Goal: Transaction & Acquisition: Purchase product/service

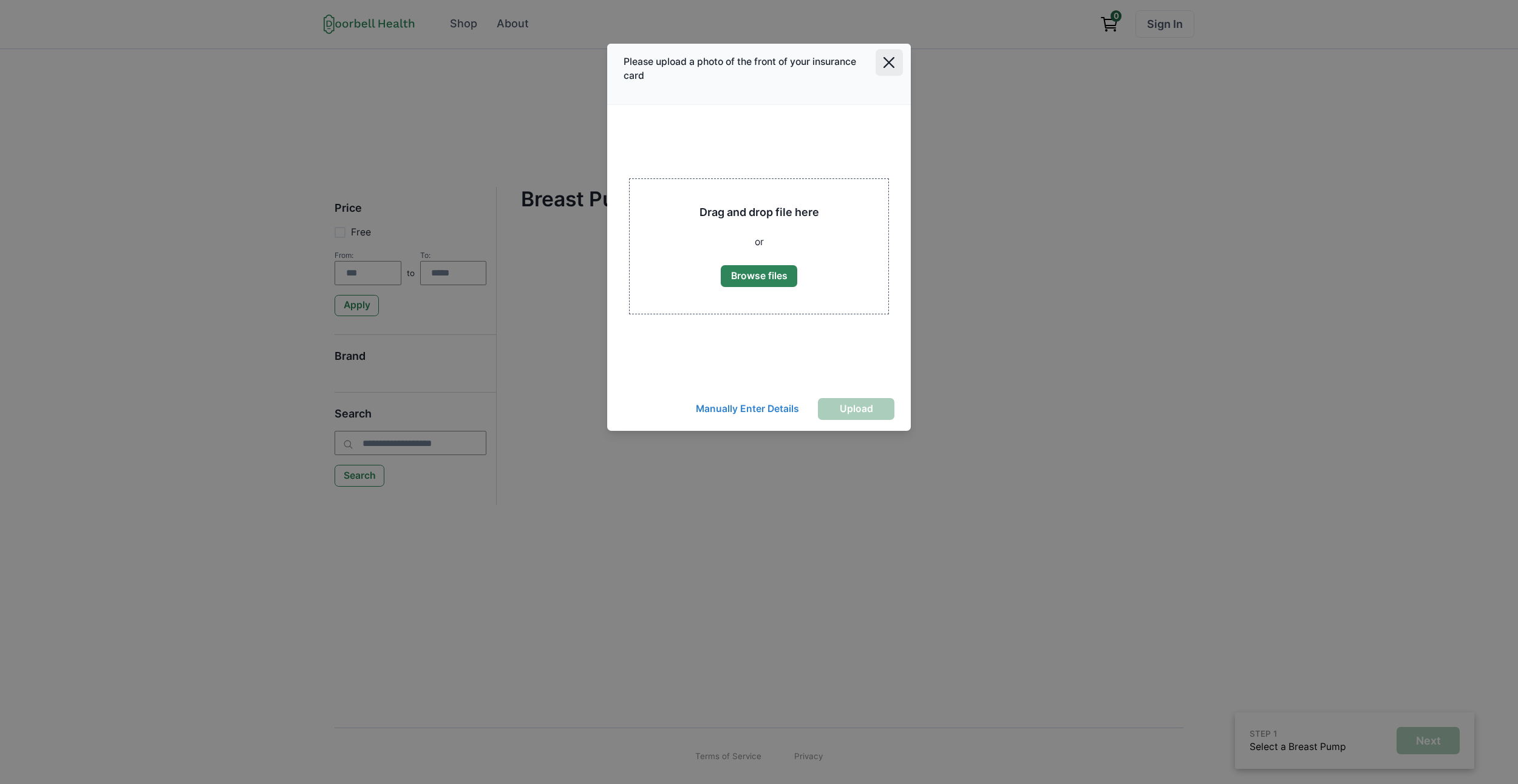
click at [883, 63] on icon "Close" at bounding box center [889, 62] width 11 height 11
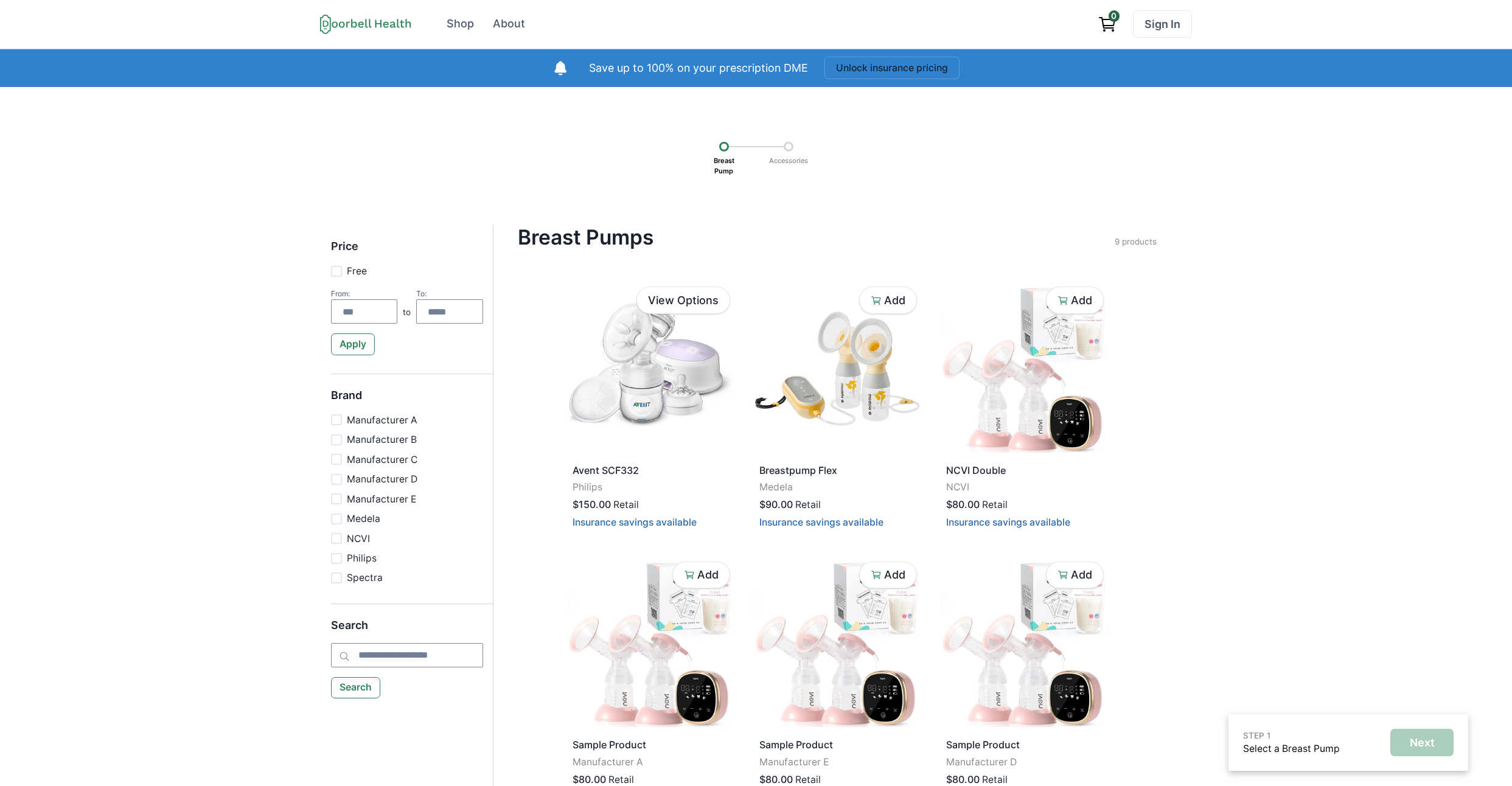
click at [603, 98] on div "STEP 1 Select a Breast Pump Next Breast Pump Accessories Price Free From: to To…" at bounding box center [756, 606] width 1512 height 1038
